Goal: Navigation & Orientation: Find specific page/section

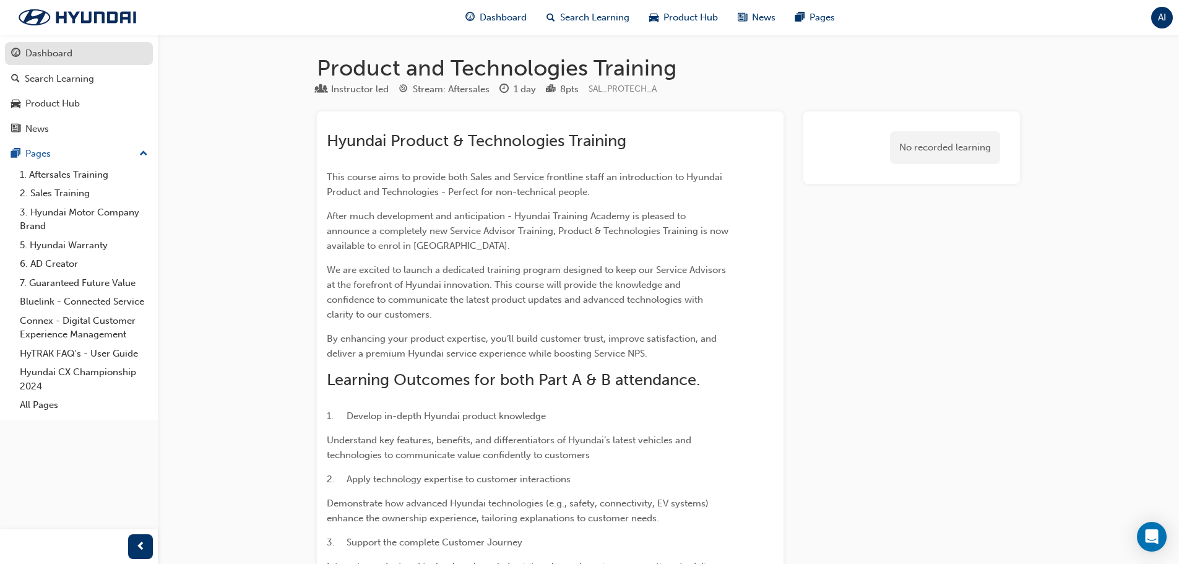
click at [106, 51] on div "Dashboard" at bounding box center [79, 53] width 136 height 15
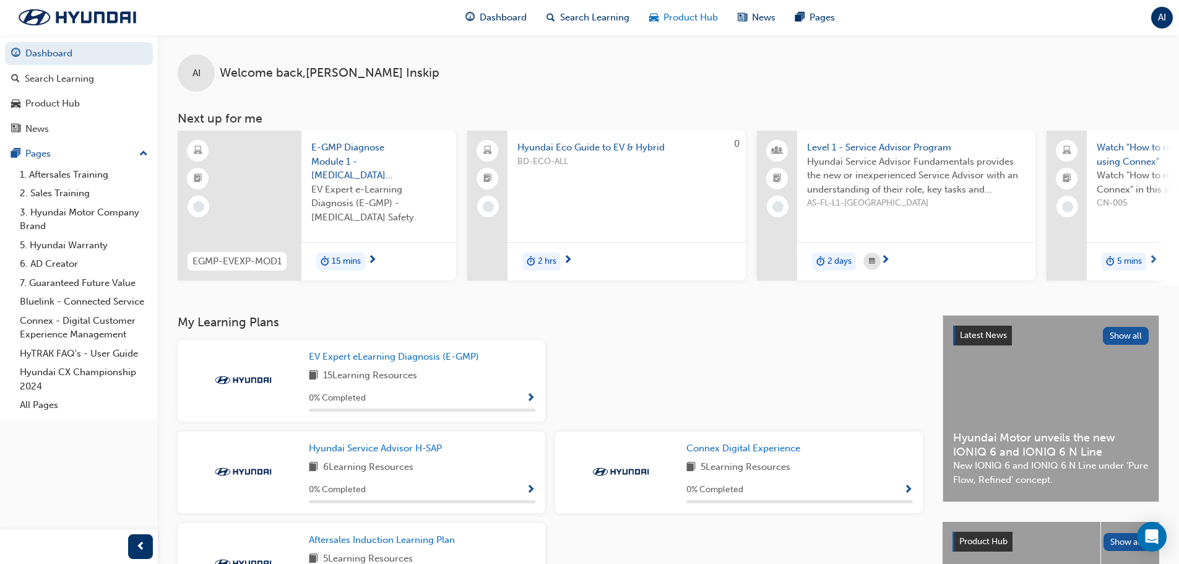
click at [671, 17] on span "Product Hub" at bounding box center [690, 18] width 54 height 14
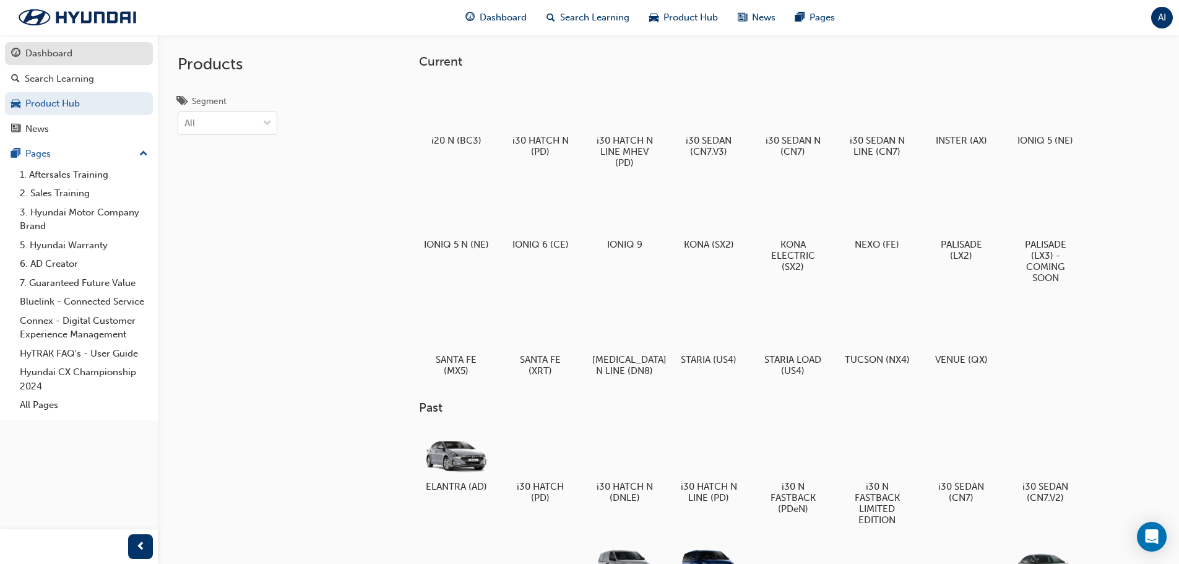
click at [88, 49] on div "Dashboard" at bounding box center [79, 53] width 136 height 15
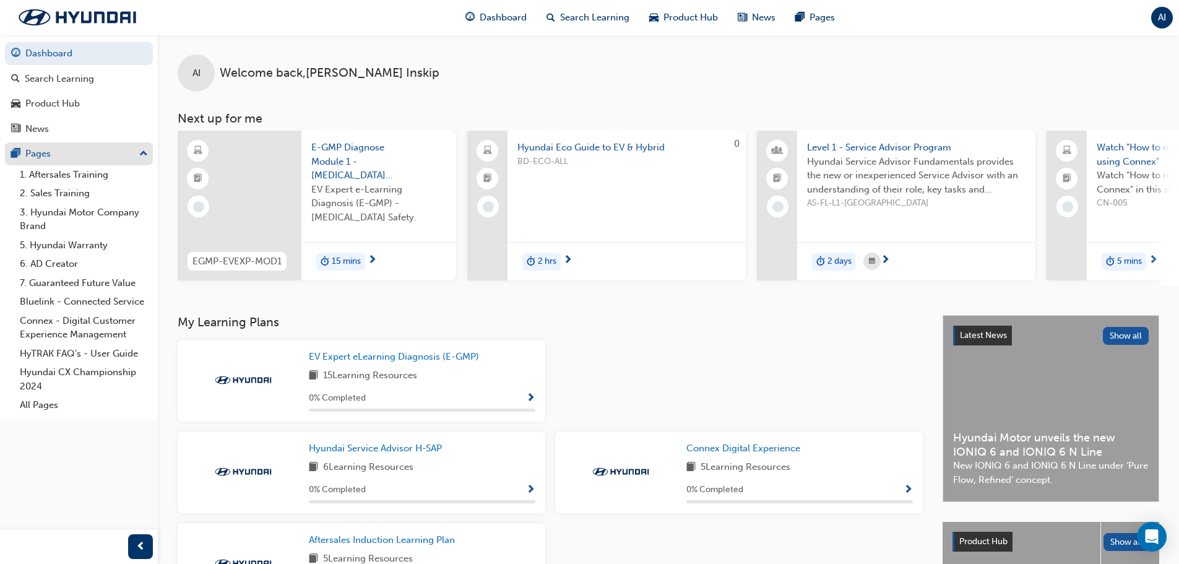
click at [74, 155] on div "Pages" at bounding box center [79, 153] width 136 height 15
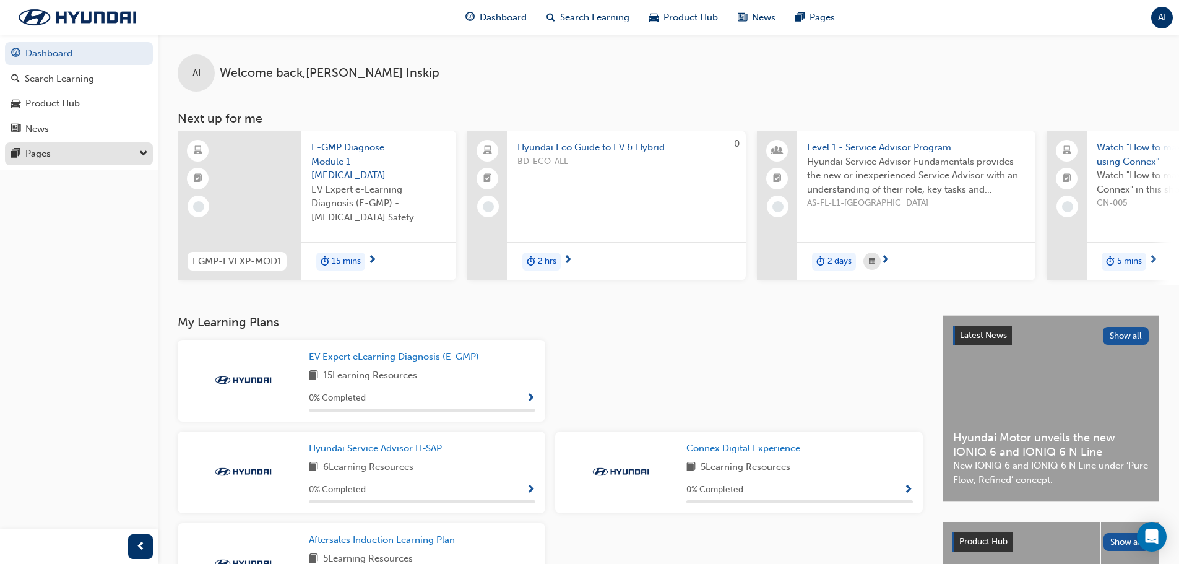
click at [74, 155] on div "Pages" at bounding box center [79, 153] width 136 height 15
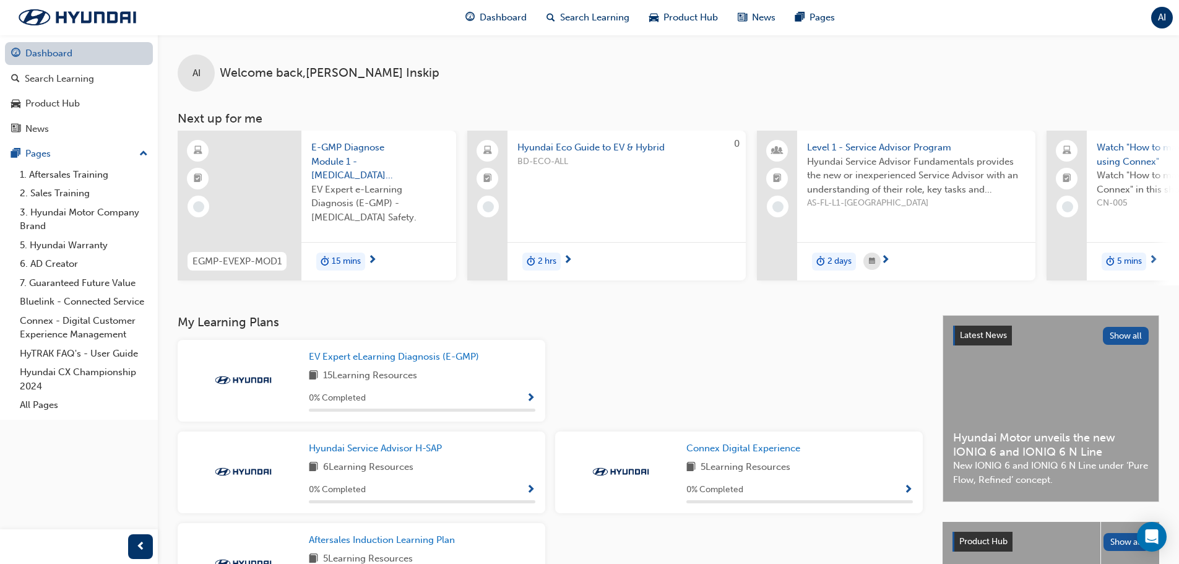
click at [76, 48] on link "Dashboard" at bounding box center [79, 53] width 148 height 23
click at [1151, 9] on button "AI" at bounding box center [1162, 18] width 22 height 22
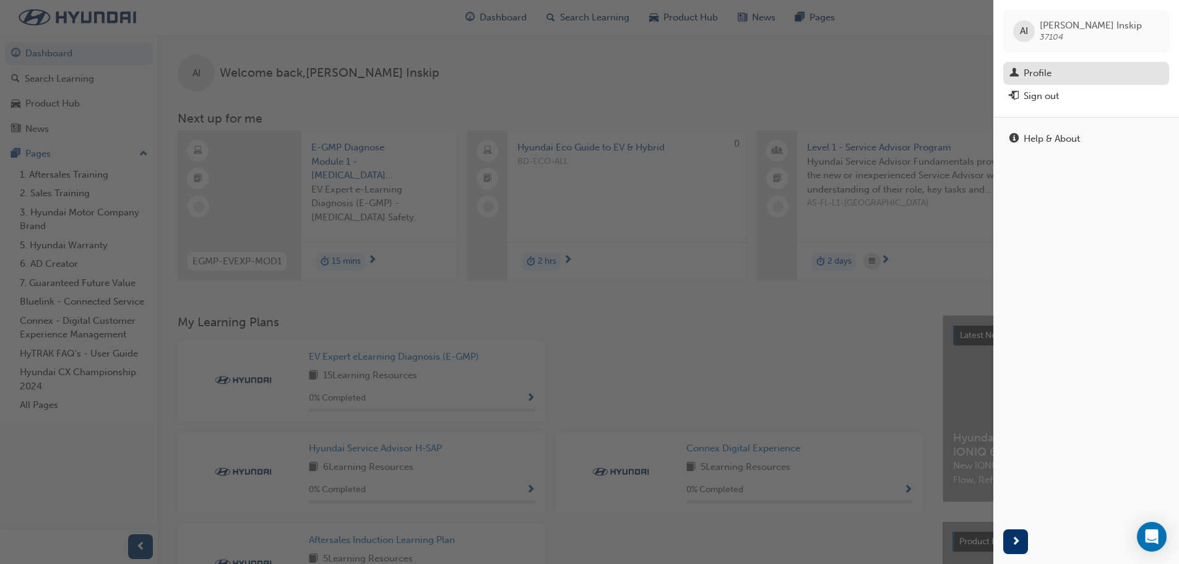
click at [1107, 71] on div "Profile" at bounding box center [1085, 73] width 153 height 15
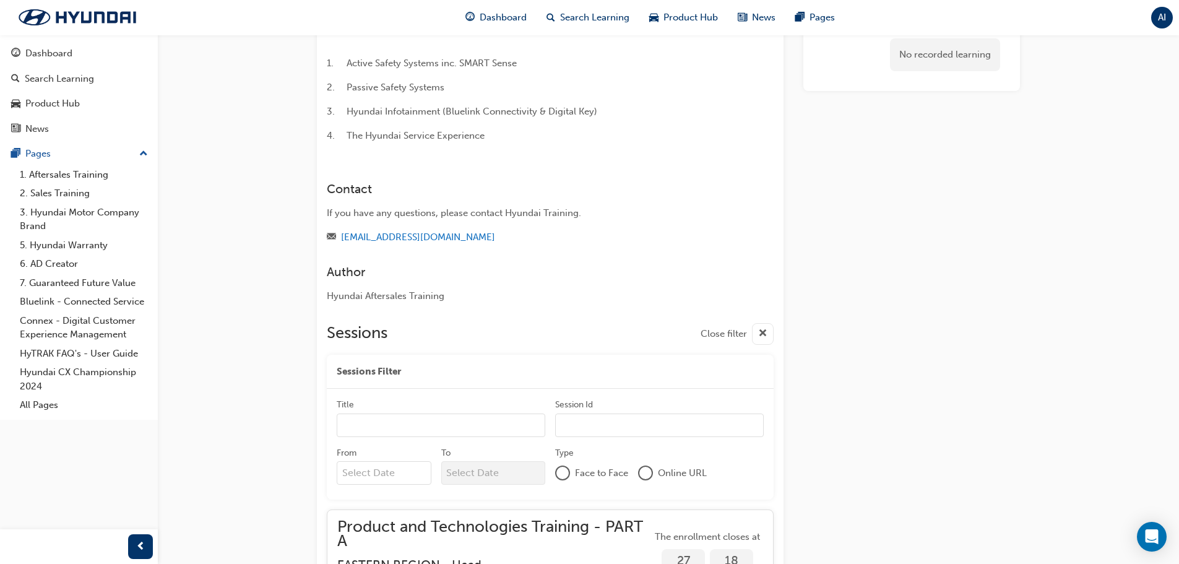
scroll to position [822, 0]
